Goal: Task Accomplishment & Management: Use online tool/utility

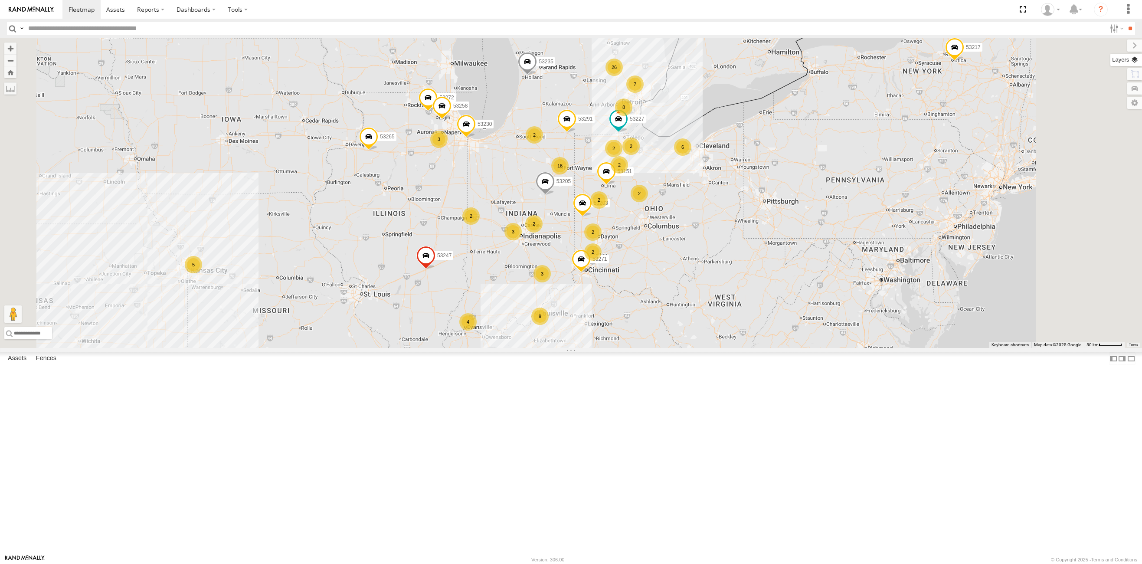
click at [1136, 61] on label at bounding box center [1127, 60] width 32 height 12
click at [0, 0] on span "Basemaps" at bounding box center [0, 0] width 0 height 0
click at [0, 0] on span "Satellite + Roadmap" at bounding box center [0, 0] width 0 height 0
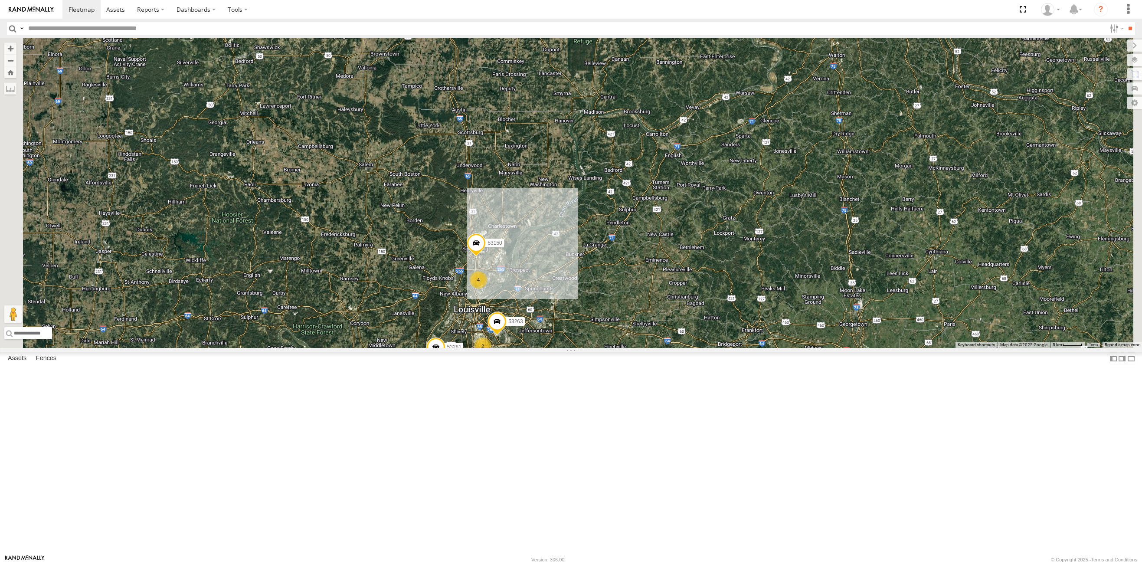
drag, startPoint x: 666, startPoint y: 473, endPoint x: 623, endPoint y: 395, distance: 88.2
click at [623, 348] on div "53271 53272 53230 53247 53151 53258 53203 53291 53217 53265 53235 53227 53205 5…" at bounding box center [571, 193] width 1142 height 310
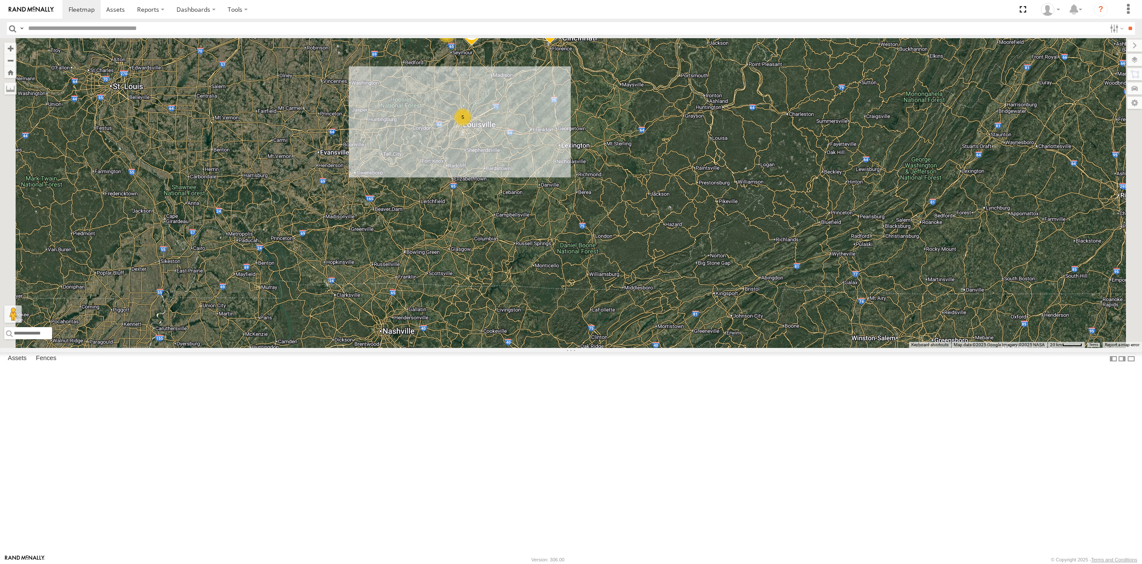
drag, startPoint x: 626, startPoint y: 524, endPoint x: 621, endPoint y: 183, distance: 341.5
click at [621, 183] on div "53271 53272 53230 53247 53151 53258 53203 53291 53217 53265 53235 53227 53205 2…" at bounding box center [571, 193] width 1142 height 310
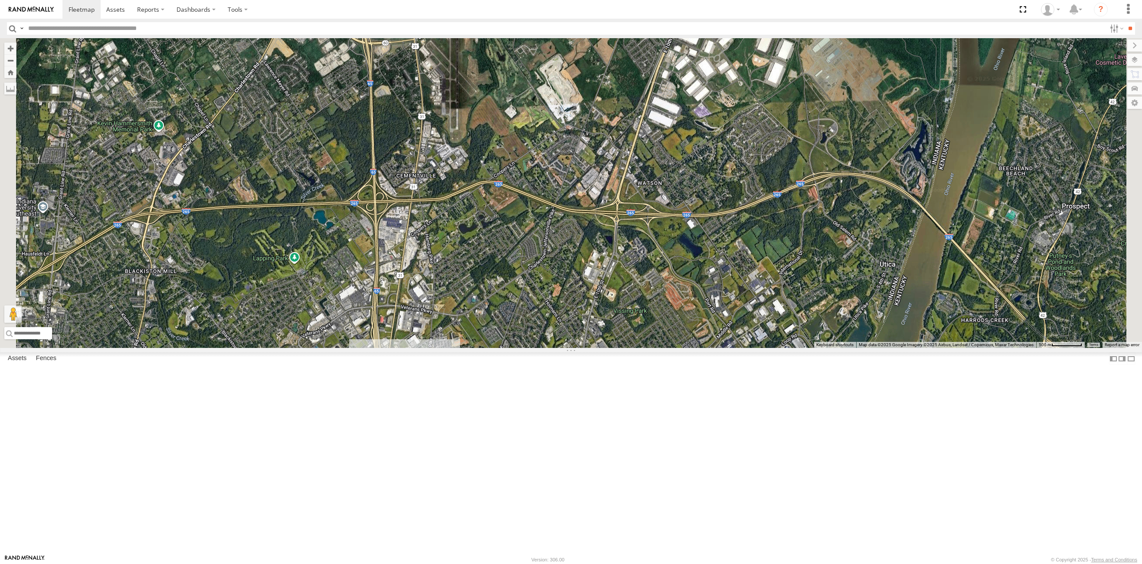
drag, startPoint x: 596, startPoint y: 407, endPoint x: 577, endPoint y: 316, distance: 92.7
click at [577, 316] on div "53271 53272 53230 53247 53151 53258 53203 53291 53217 53265 53235 53227 53205 5…" at bounding box center [571, 193] width 1142 height 310
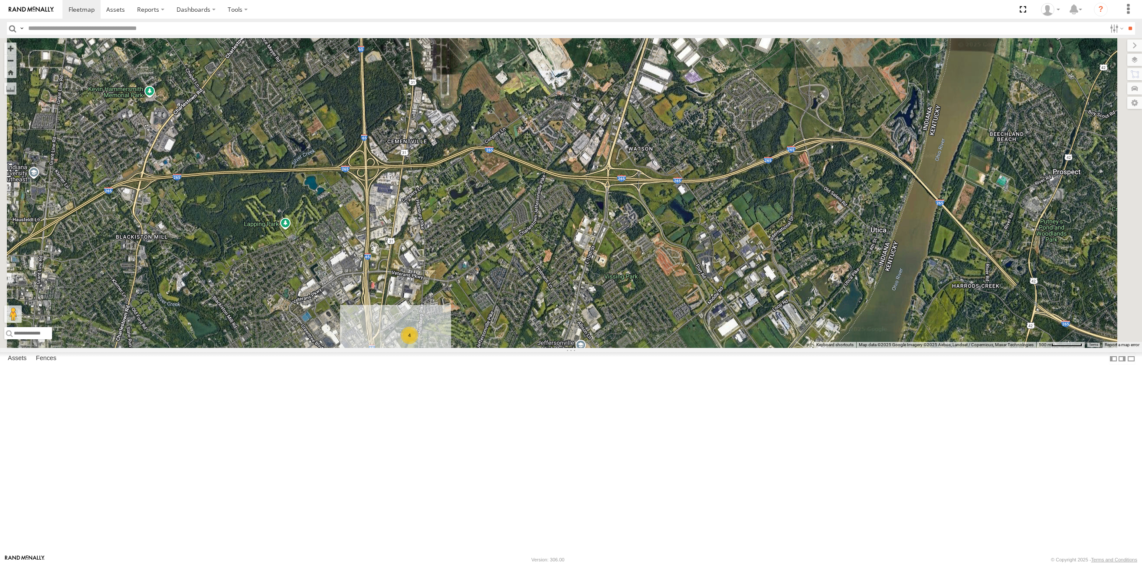
drag, startPoint x: 549, startPoint y: 388, endPoint x: 539, endPoint y: 348, distance: 40.7
click at [539, 348] on div "53271 53272 53230 53247 53151 53258 53203 53291 53217 53265 53235 53227 53205 5…" at bounding box center [571, 193] width 1142 height 310
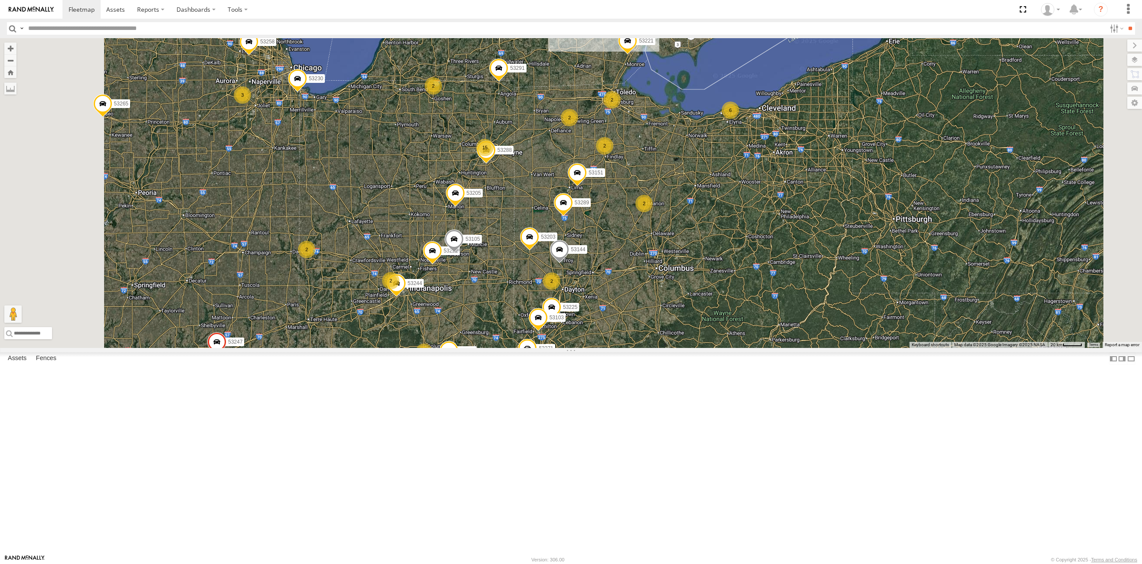
drag, startPoint x: 420, startPoint y: 197, endPoint x: 455, endPoint y: 276, distance: 86.7
click at [455, 276] on div "53271 53216 53272 53230 53247 53225 53151 53222 53258 53103 53250 53203 53289 5…" at bounding box center [571, 193] width 1142 height 310
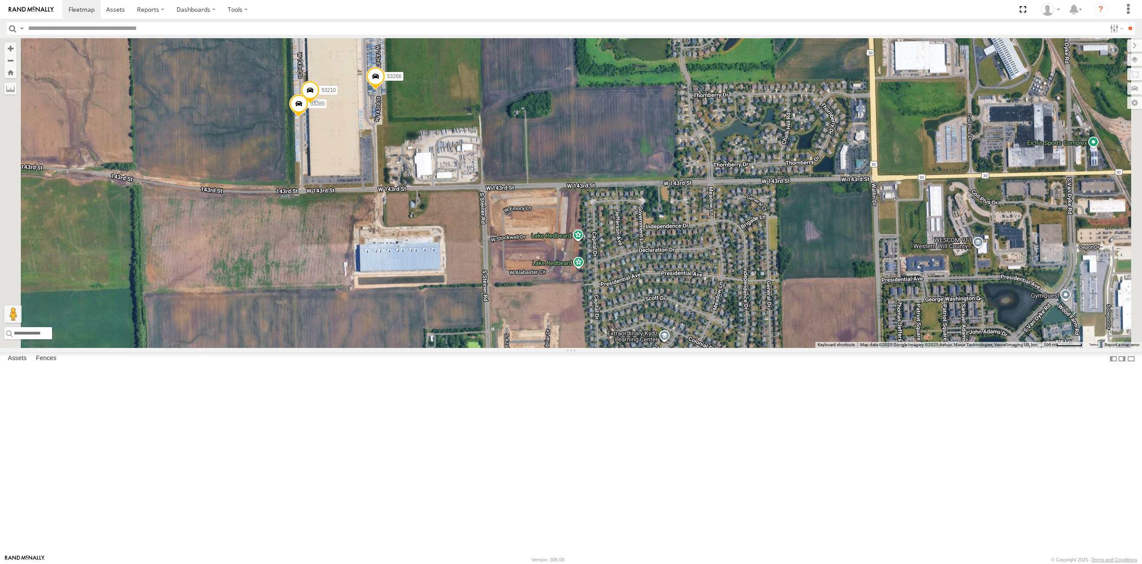
click at [385, 90] on span at bounding box center [375, 78] width 19 height 23
click at [387, 80] on label at bounding box center [379, 77] width 17 height 6
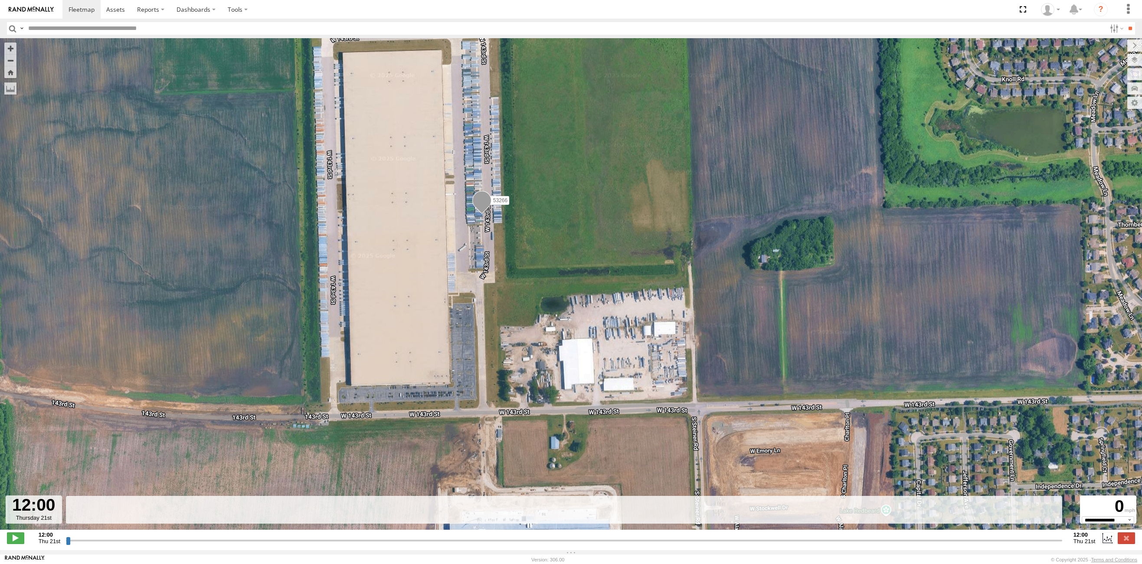
drag, startPoint x: 69, startPoint y: 545, endPoint x: 374, endPoint y: 549, distance: 304.6
click at [374, 545] on input "range" at bounding box center [564, 540] width 997 height 8
drag, startPoint x: 68, startPoint y: 545, endPoint x: 434, endPoint y: 450, distance: 377.8
click at [403, 543] on input "range" at bounding box center [564, 540] width 997 height 8
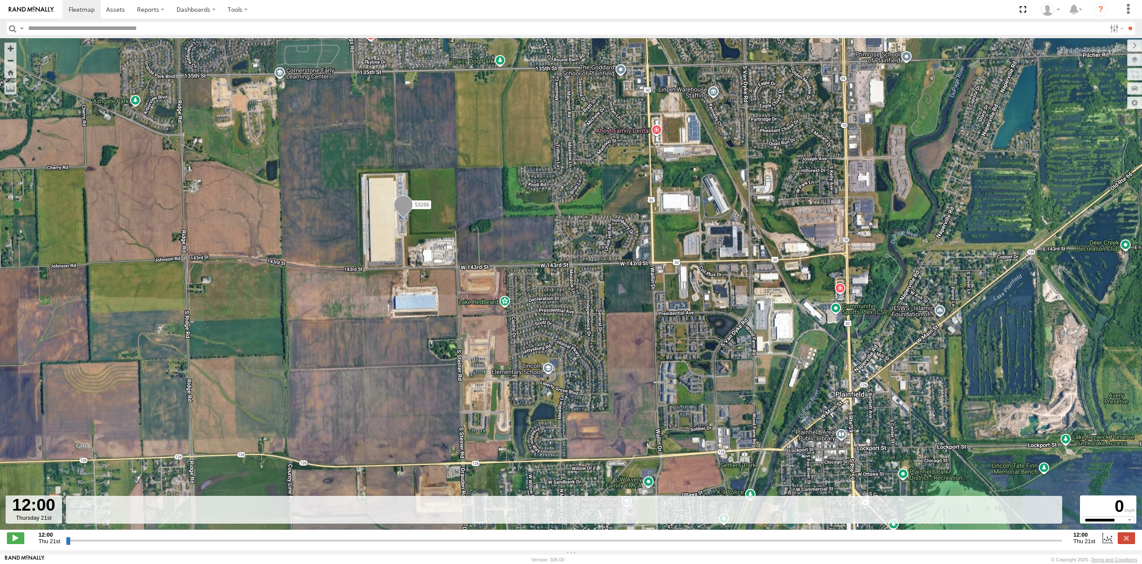
click at [12, 30] on input "button" at bounding box center [12, 28] width 11 height 13
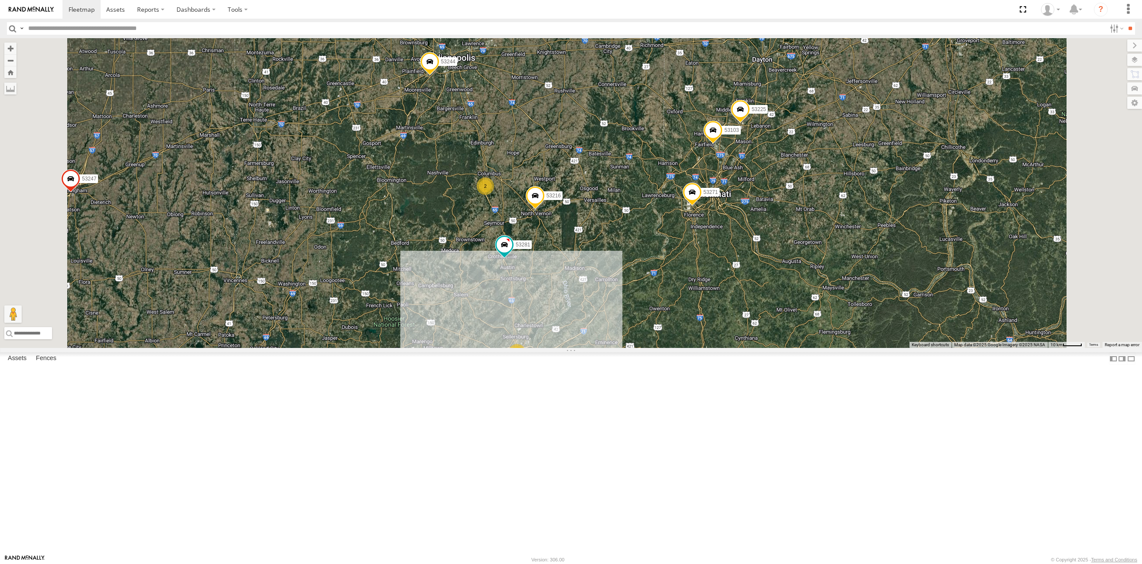
drag, startPoint x: 550, startPoint y: 303, endPoint x: 558, endPoint y: 402, distance: 99.2
click at [558, 348] on div "53206 53271 53216 53272 53230 53247 53225 53151 53222 53258 53103 53203 53289 5…" at bounding box center [571, 193] width 1142 height 310
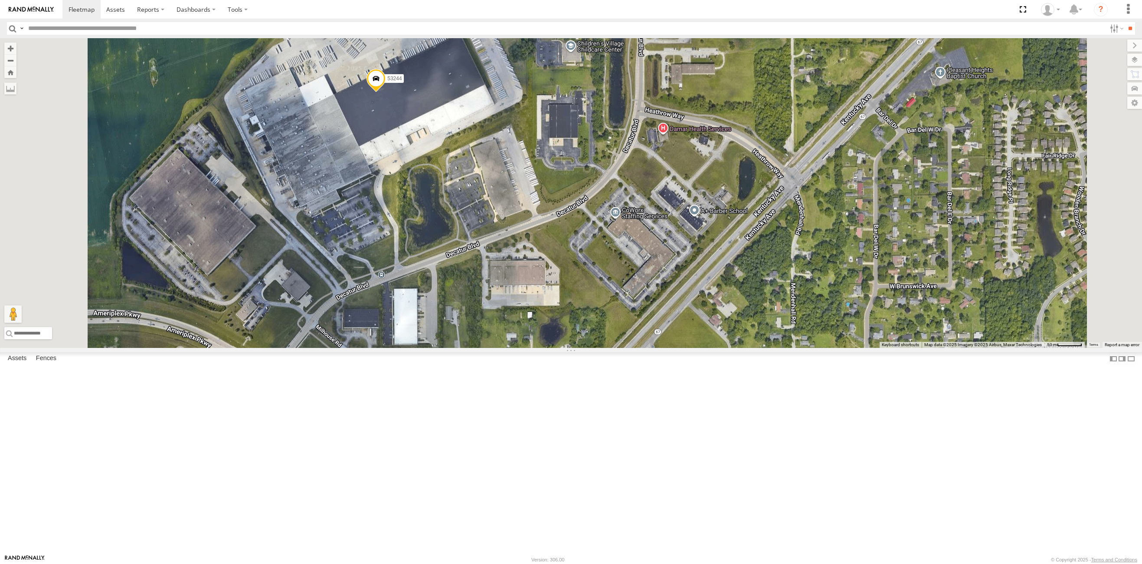
click at [386, 92] on span at bounding box center [376, 80] width 19 height 23
click at [388, 82] on label at bounding box center [379, 79] width 17 height 6
type input "**********"
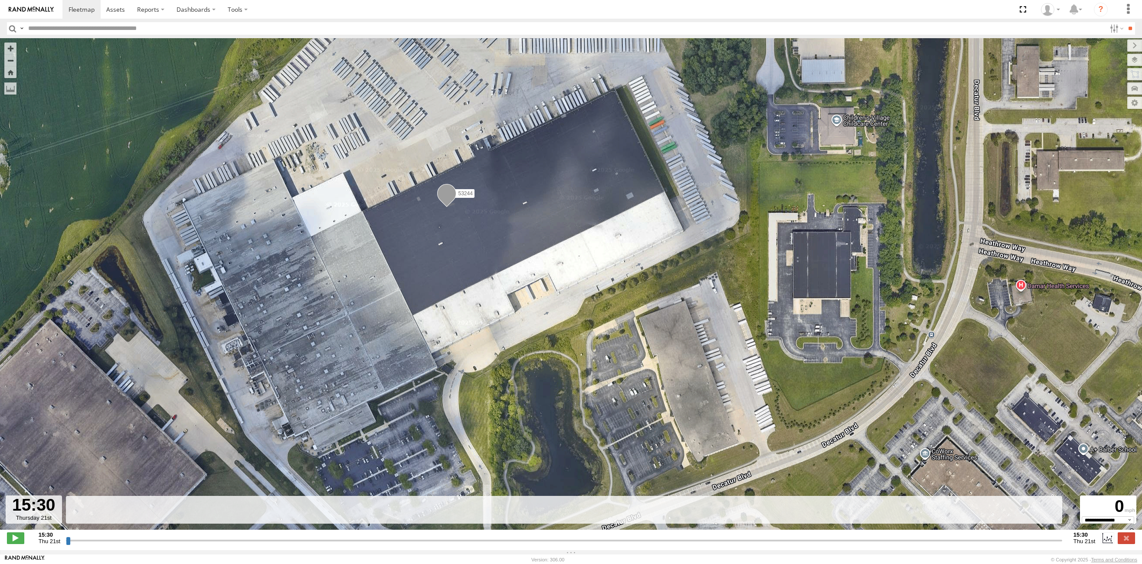
drag, startPoint x: 68, startPoint y: 546, endPoint x: 195, endPoint y: 541, distance: 127.2
click at [195, 541] on input "range" at bounding box center [564, 540] width 997 height 8
click at [12, 26] on input "button" at bounding box center [12, 28] width 11 height 13
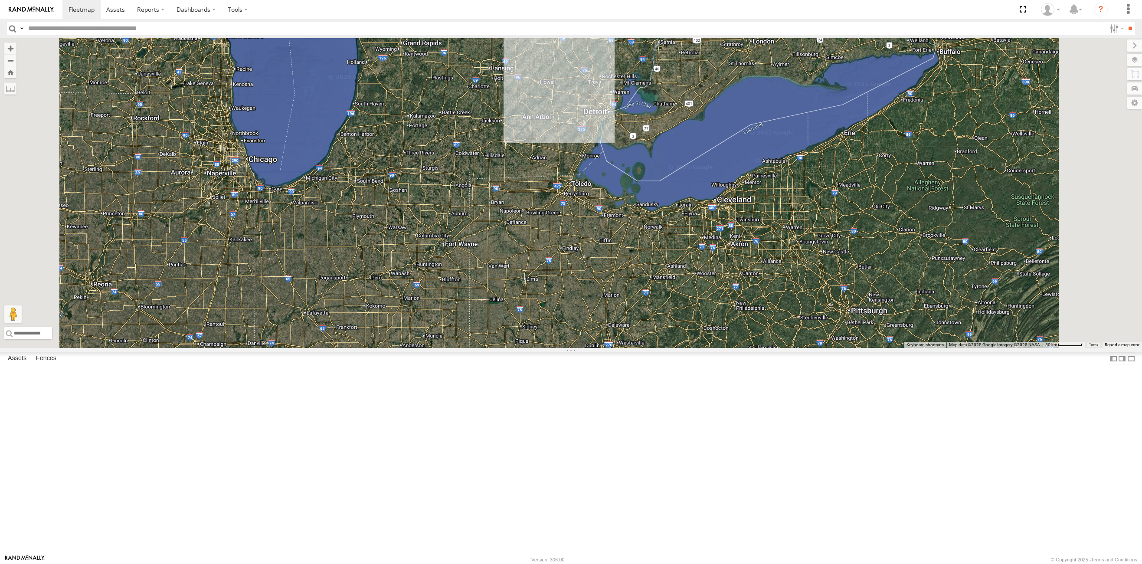
select select "**********"
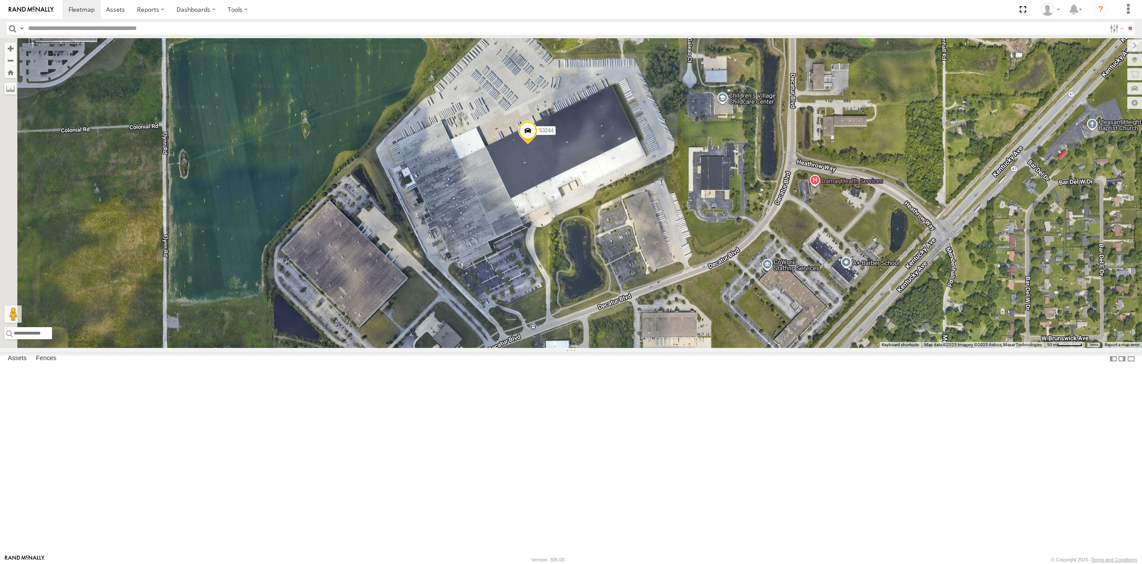
drag, startPoint x: 478, startPoint y: 280, endPoint x: 633, endPoint y: 285, distance: 155.0
click at [633, 285] on div "53271 53272 53230 53247 53151 53258 53203 53289 53133 53291 53217 53265 53235 5…" at bounding box center [571, 193] width 1142 height 310
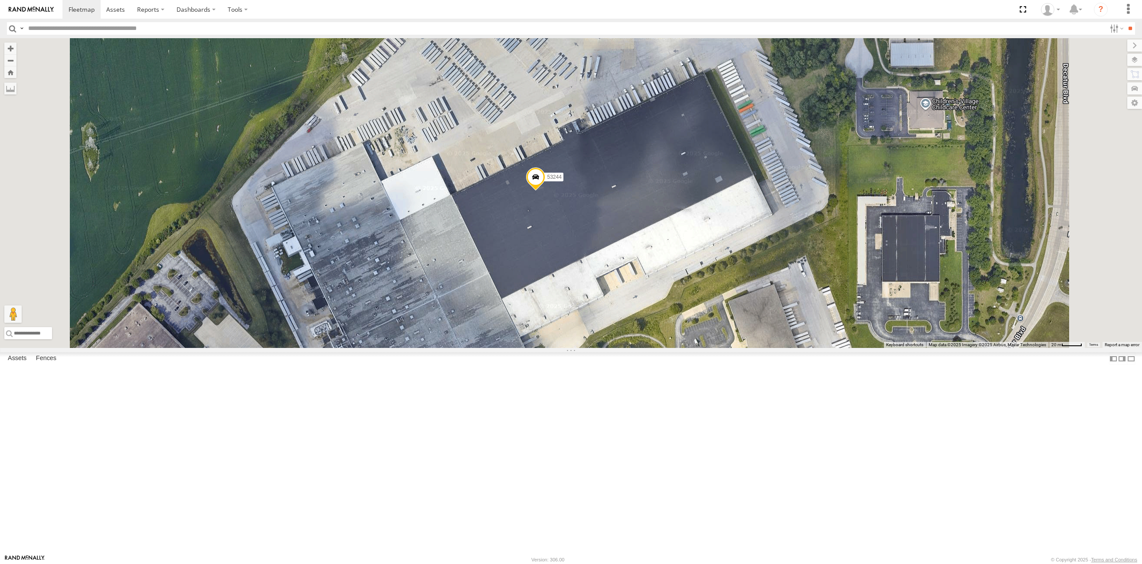
drag, startPoint x: 630, startPoint y: 292, endPoint x: 629, endPoint y: 383, distance: 91.6
click at [629, 348] on div "53271 53272 53230 53247 53151 53258 53203 53289 53133 53291 53217 53265 53235 5…" at bounding box center [571, 193] width 1142 height 310
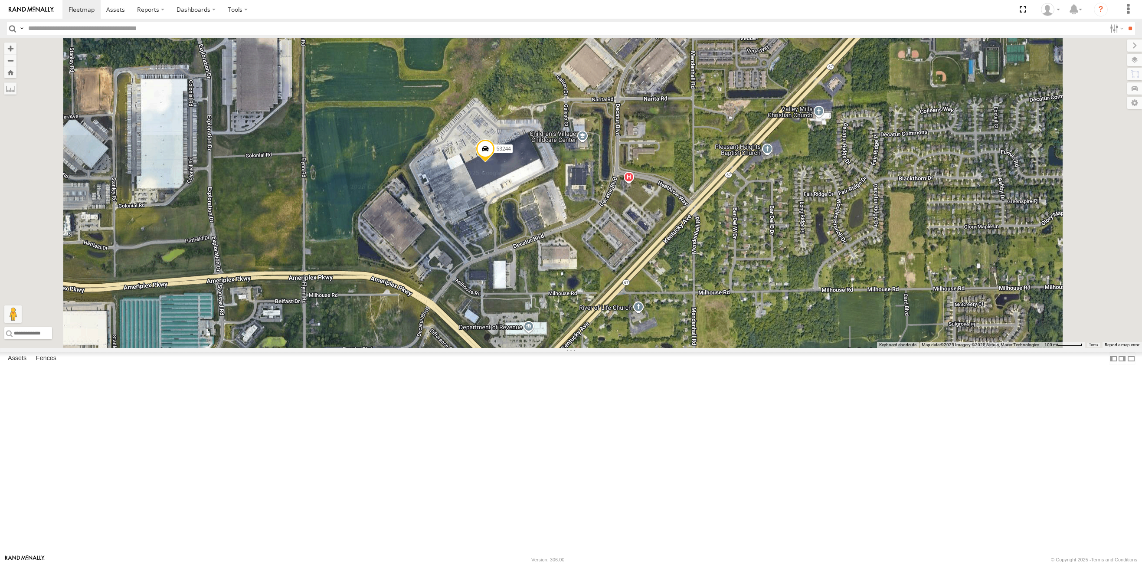
click at [105, 29] on input "text" at bounding box center [566, 28] width 1082 height 13
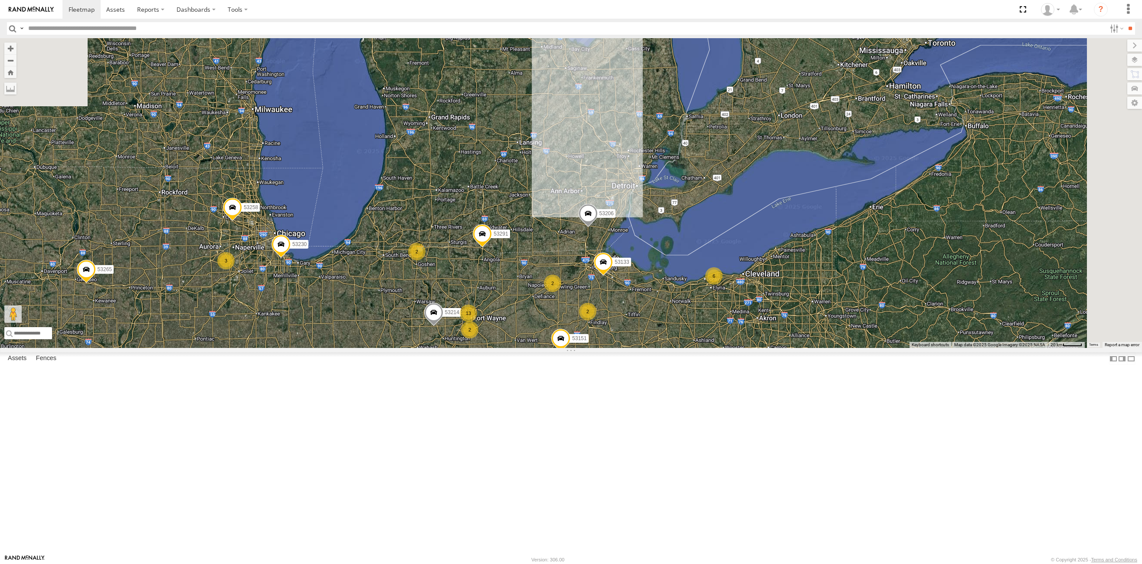
drag, startPoint x: 647, startPoint y: 188, endPoint x: 613, endPoint y: 460, distance: 274.2
click at [613, 348] on div "53244 53271 53216 53225 53222 53103 53203 53105 53206 6 4 13 3 2 3 53230 2 5324…" at bounding box center [571, 193] width 1142 height 310
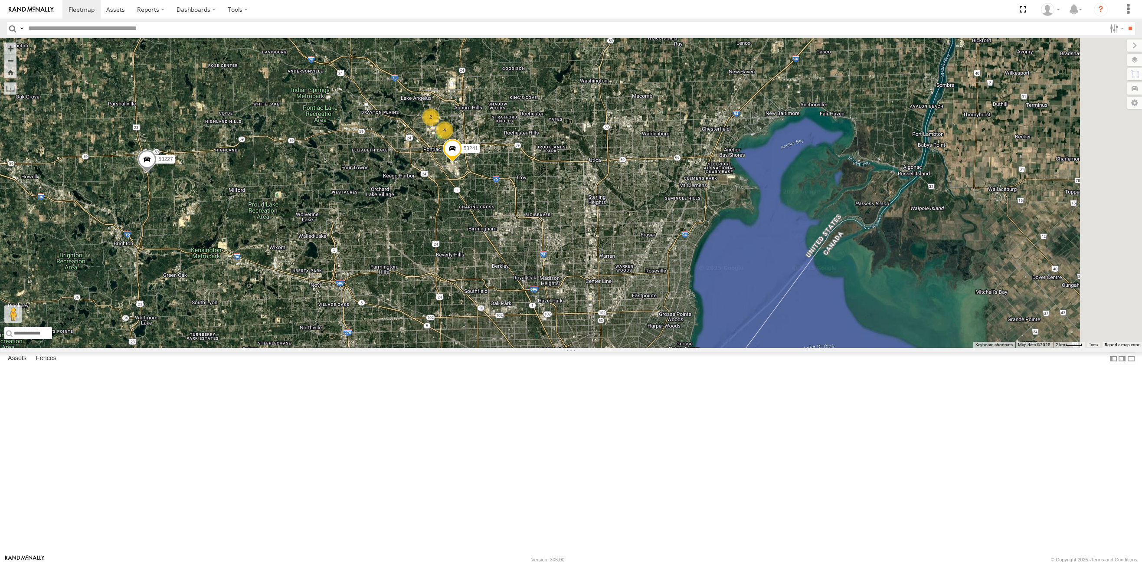
drag, startPoint x: 506, startPoint y: 161, endPoint x: 434, endPoint y: 189, distance: 77.6
click at [434, 189] on div "53206 53271 53263 53216 53272 53230 53247 53225 53151 53222 53258 53103 53203 5…" at bounding box center [571, 193] width 1142 height 310
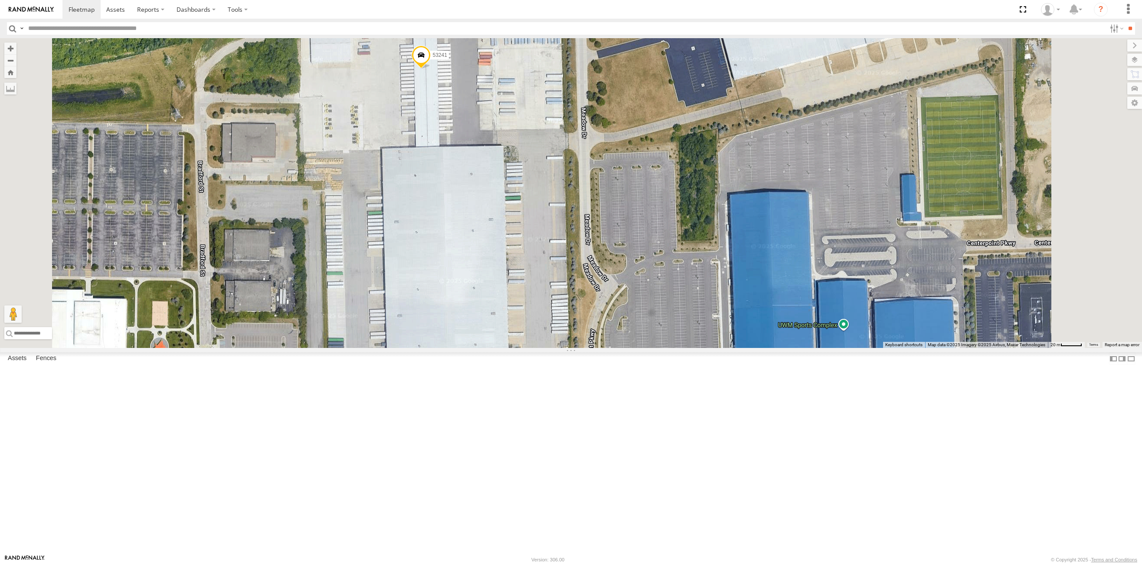
drag, startPoint x: 579, startPoint y: 380, endPoint x: 590, endPoint y: 394, distance: 18.0
click at [590, 348] on div "53206 53271 53263 53216 53272 53230 53247 53225 53151 53222 53258 53103 53203 5…" at bounding box center [571, 193] width 1142 height 310
